Goal: Task Accomplishment & Management: Use online tool/utility

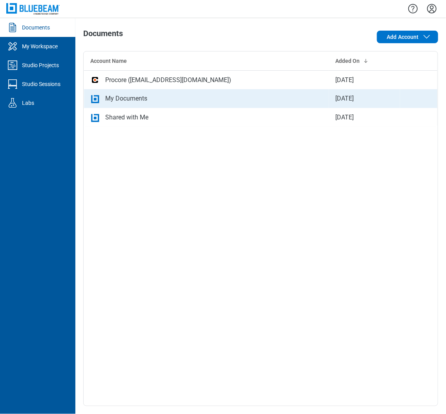
click at [99, 102] on icon "bb-data-table" at bounding box center [94, 98] width 9 height 9
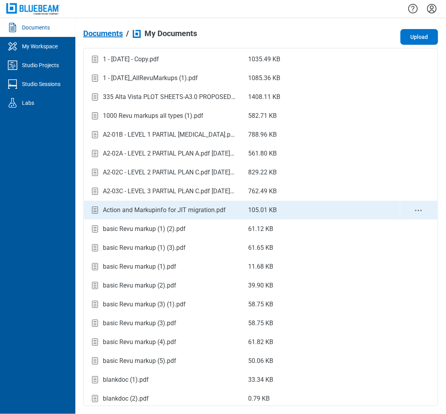
scroll to position [39, 0]
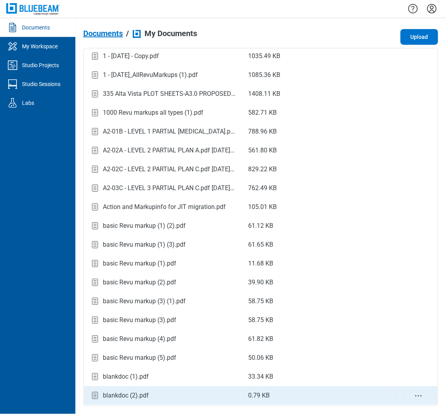
click at [157, 389] on td "blankdoc (2).pdf" at bounding box center [163, 395] width 158 height 19
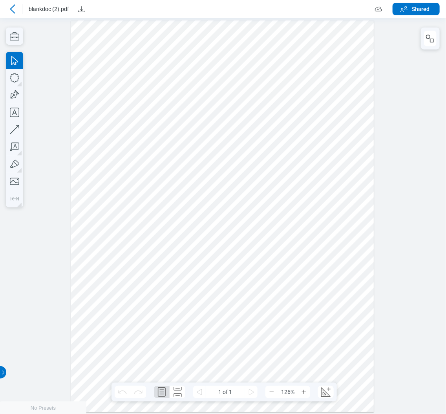
click at [57, 125] on div at bounding box center [223, 216] width 446 height 396
click at [69, 61] on div at bounding box center [222, 216] width 307 height 396
click at [15, 42] on icon "button" at bounding box center [14, 36] width 17 height 17
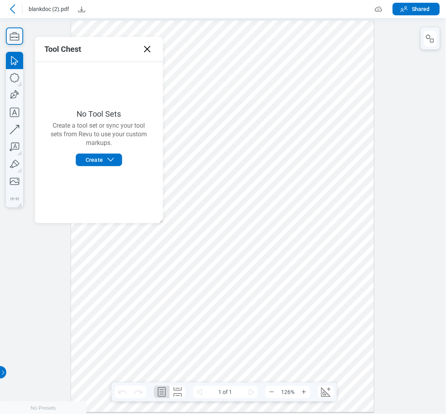
click at [318, 204] on div at bounding box center [222, 216] width 303 height 392
click at [225, 92] on div at bounding box center [222, 216] width 303 height 392
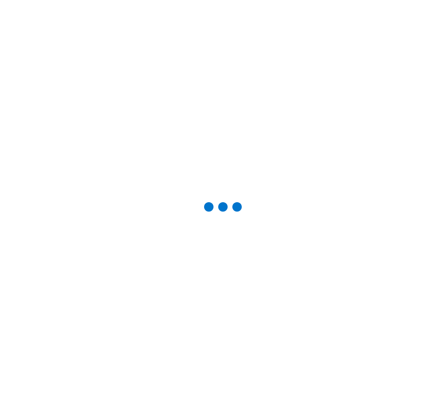
click at [183, 111] on div at bounding box center [223, 207] width 421 height 389
click at [323, 118] on div at bounding box center [223, 207] width 446 height 414
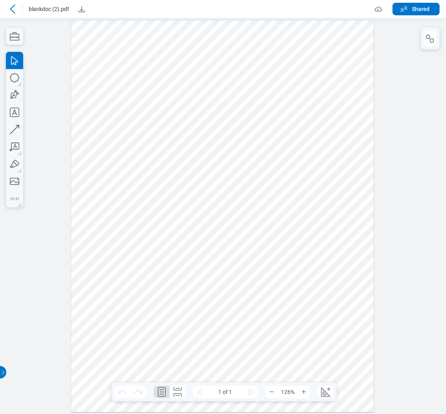
click at [220, 124] on div at bounding box center [222, 216] width 303 height 392
click at [7, 36] on icon "button" at bounding box center [14, 36] width 17 height 17
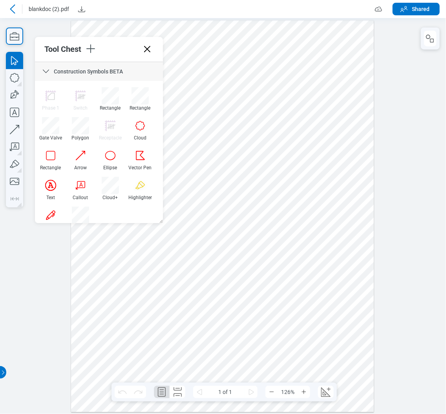
click at [244, 183] on div at bounding box center [222, 216] width 303 height 392
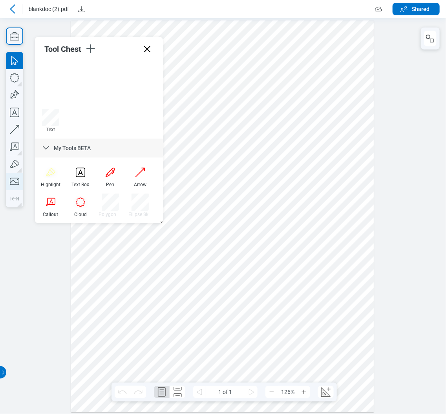
scroll to position [213, 0]
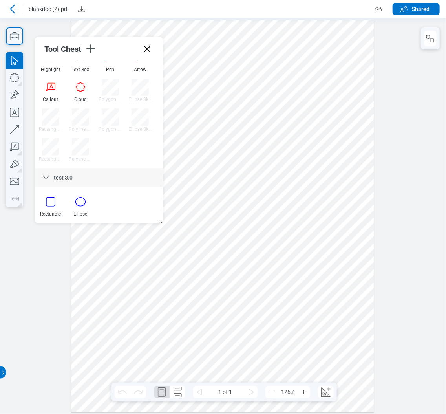
drag, startPoint x: 136, startPoint y: 200, endPoint x: 339, endPoint y: 104, distance: 224.1
click at [339, 104] on div at bounding box center [222, 216] width 303 height 392
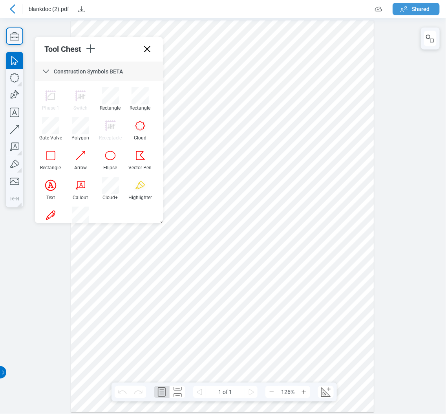
click at [415, 8] on span "Shared" at bounding box center [421, 9] width 18 height 8
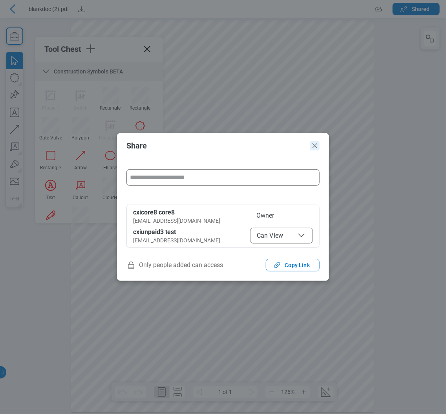
click at [311, 142] on icon "Close" at bounding box center [314, 145] width 9 height 9
